Goal: Information Seeking & Learning: Learn about a topic

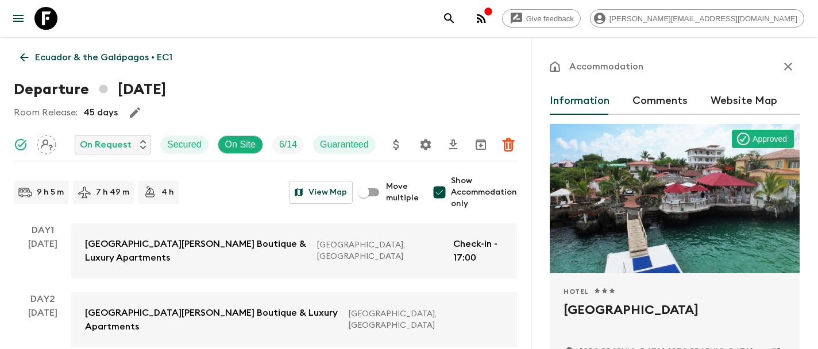
scroll to position [329, 0]
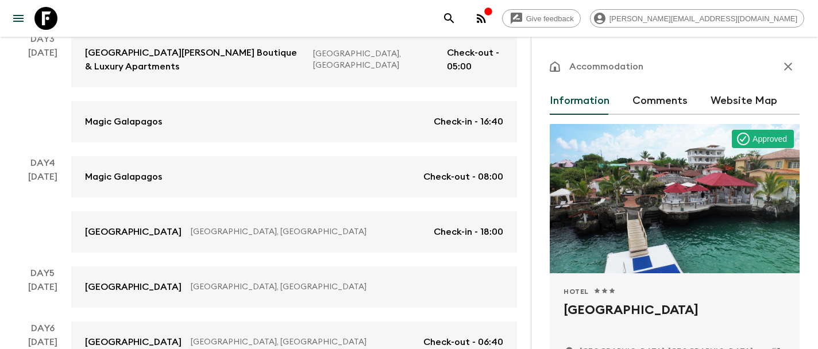
click at [43, 16] on icon at bounding box center [45, 18] width 23 height 23
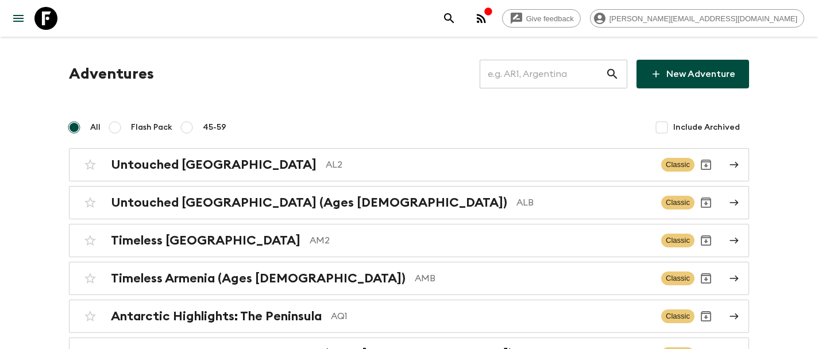
click at [565, 70] on input "text" at bounding box center [543, 74] width 126 height 32
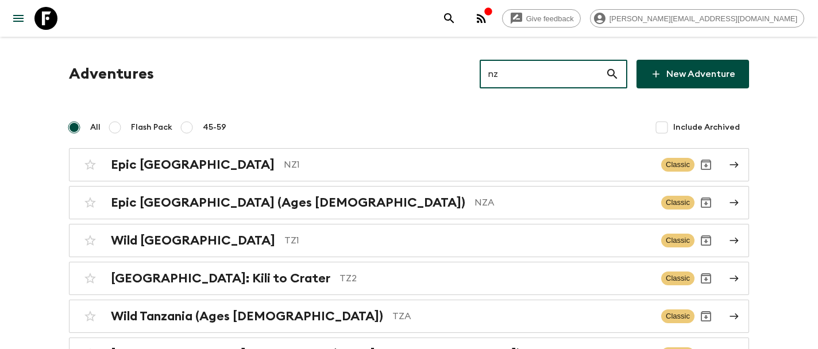
type input "nz1"
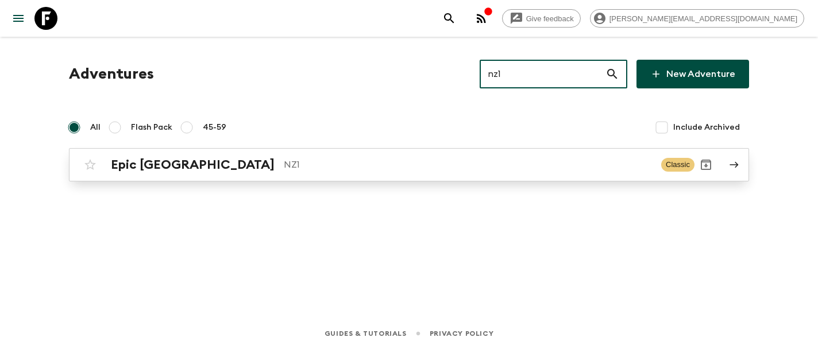
click at [192, 170] on h2 "Epic [GEOGRAPHIC_DATA]" at bounding box center [193, 164] width 164 height 15
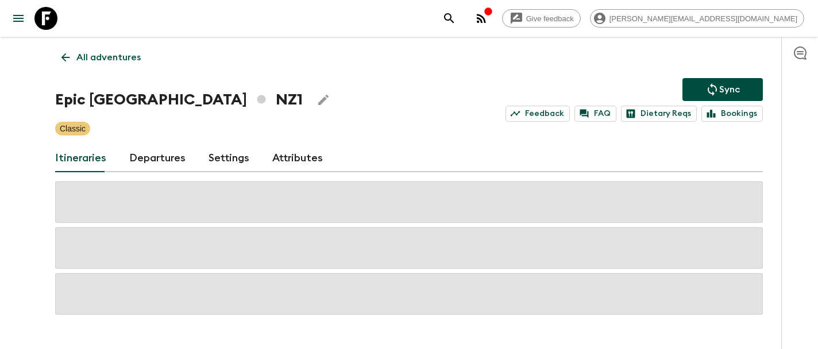
click at [157, 159] on link "Departures" at bounding box center [157, 159] width 56 height 28
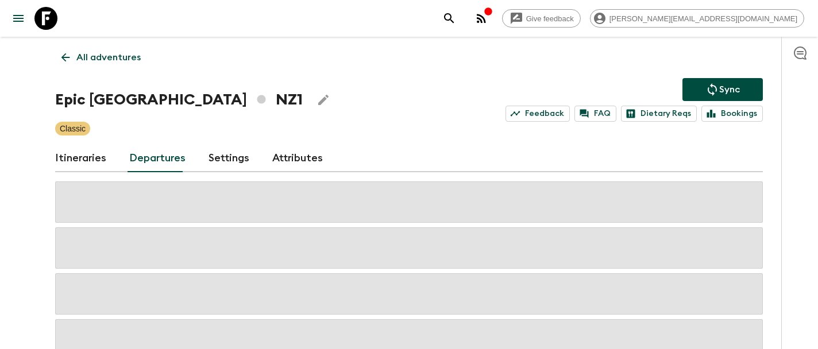
click at [84, 165] on link "Itineraries" at bounding box center [80, 159] width 51 height 28
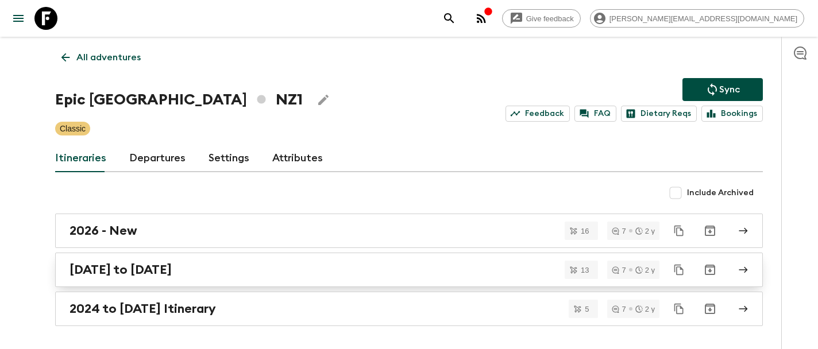
scroll to position [40, 0]
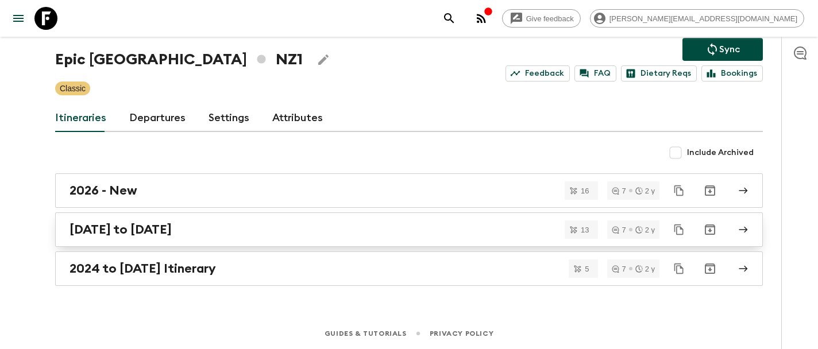
click at [112, 227] on h2 "[DATE] to [DATE]" at bounding box center [121, 229] width 102 height 15
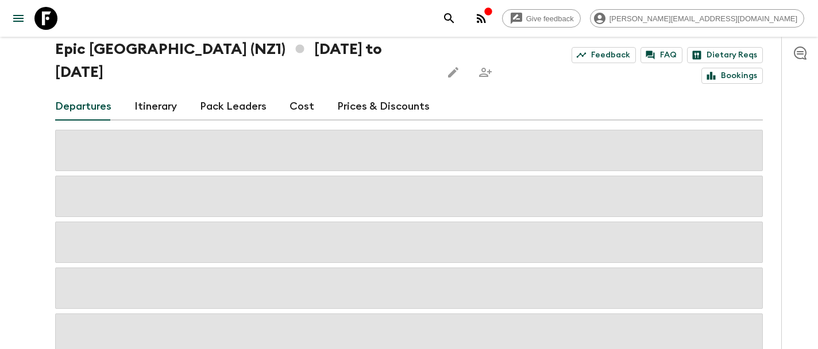
click at [151, 93] on link "Itinerary" at bounding box center [155, 107] width 43 height 28
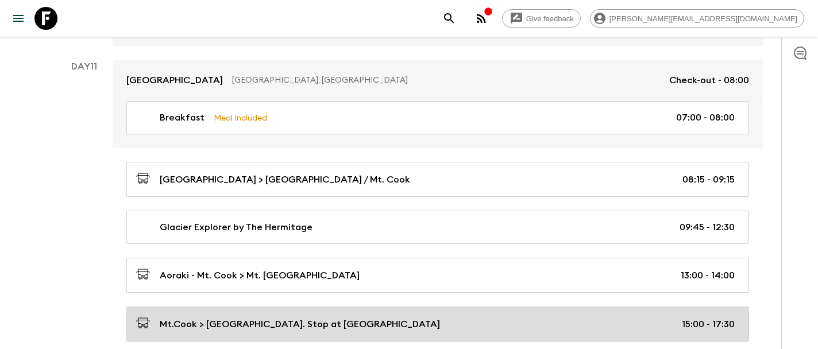
scroll to position [3026, 0]
